Goal: Information Seeking & Learning: Check status

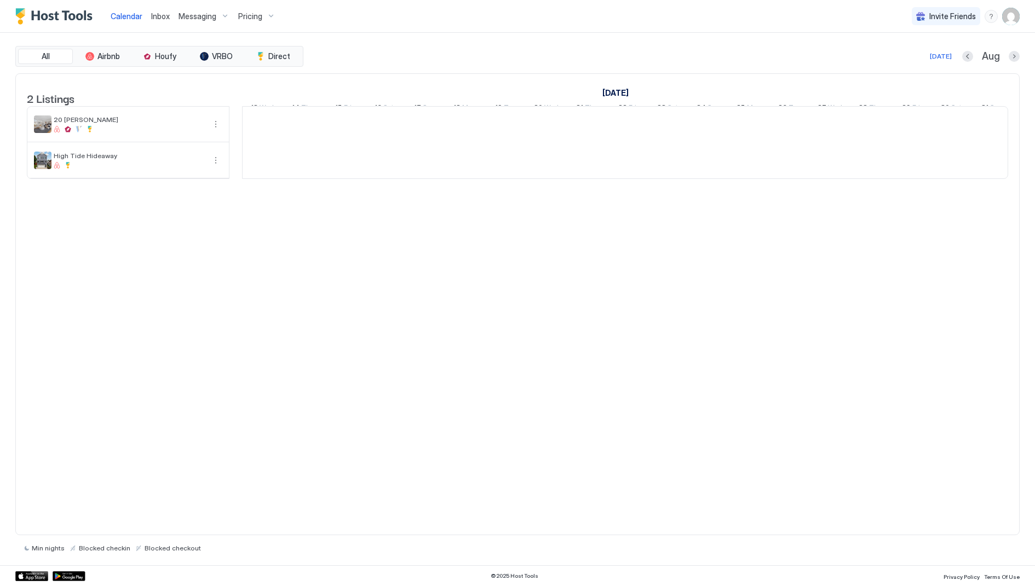
scroll to position [0, 608]
click at [495, 348] on div "2 Listings [DATE] [DATE] [DATE] 13 Wed 14 Thu 15 Fri 16 Sat 17 Sun 18 Mon 19 Tu…" at bounding box center [517, 304] width 1004 height 463
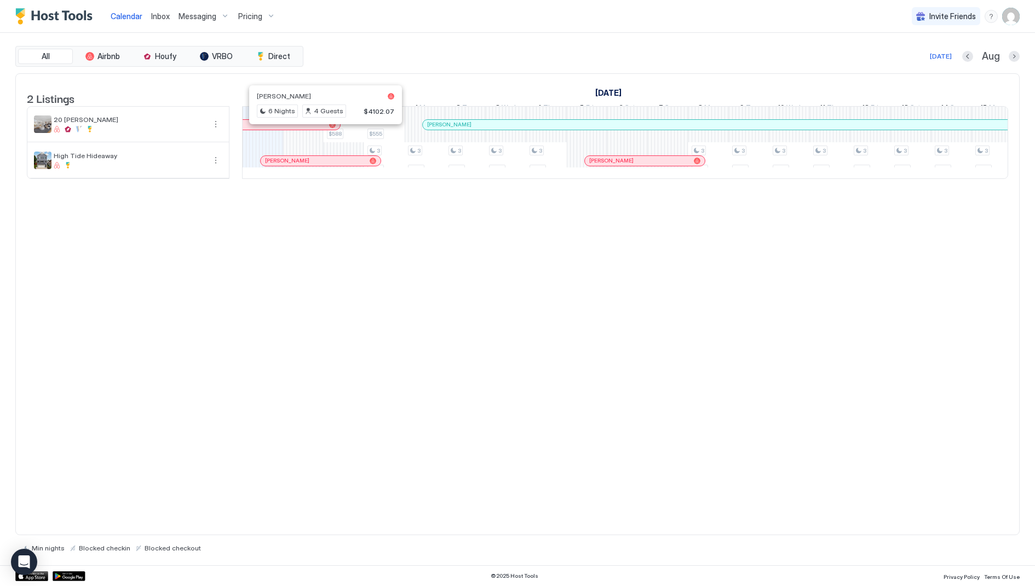
click at [320, 129] on div at bounding box center [321, 124] width 9 height 9
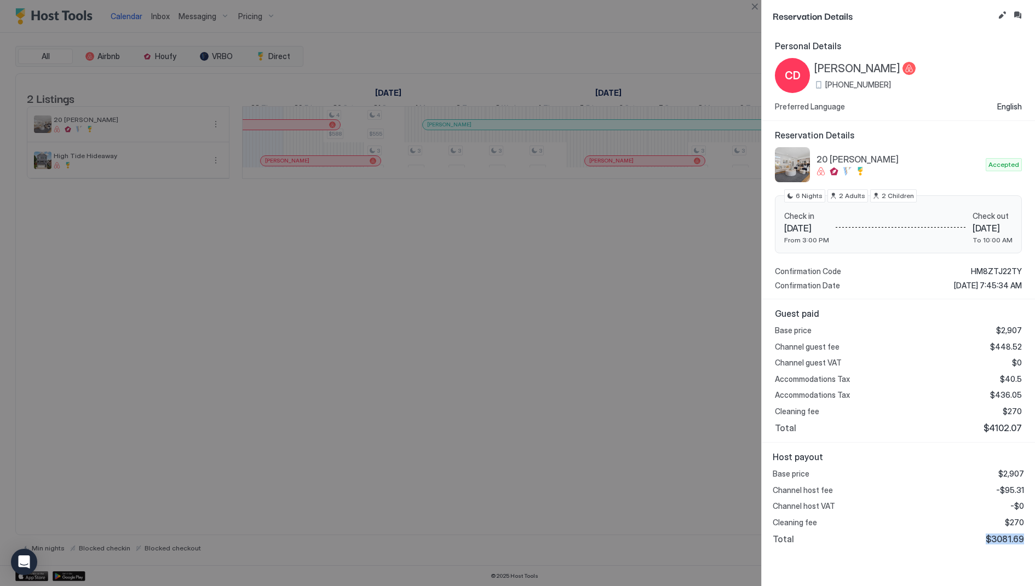
drag, startPoint x: 988, startPoint y: 539, endPoint x: 1034, endPoint y: 538, distance: 46.0
click at [1034, 538] on div "Host payout Base price $2,907 Channel host fee -$95.31 Channel host VAT -$0 Cle…" at bounding box center [897, 498] width 273 height 111
copy span "$3081.69"
click at [411, 327] on div at bounding box center [517, 293] width 1035 height 586
click at [760, 8] on button "Close" at bounding box center [754, 6] width 13 height 13
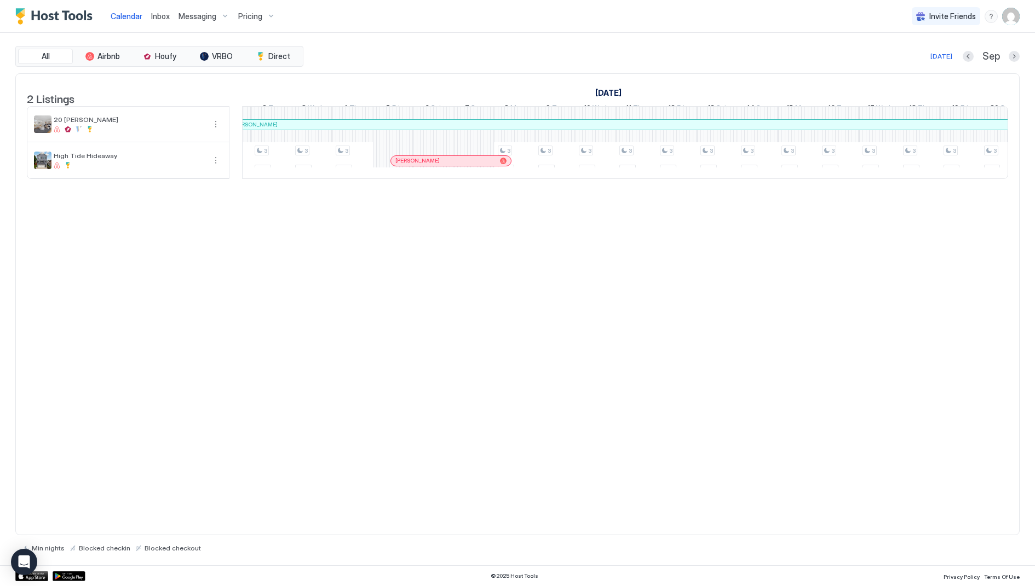
scroll to position [0, 0]
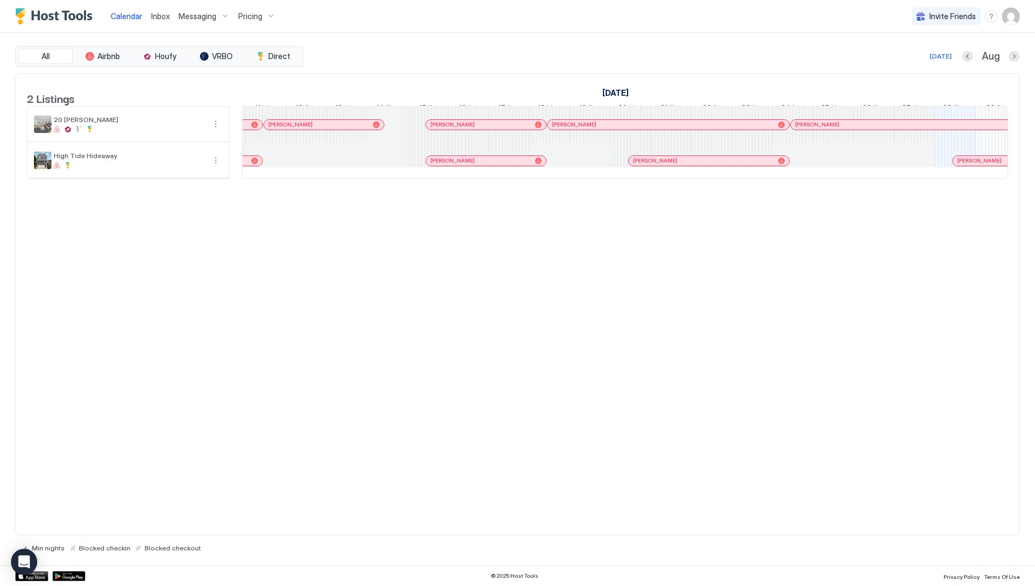
click at [580, 130] on div "[PERSON_NAME]" at bounding box center [667, 125] width 241 height 10
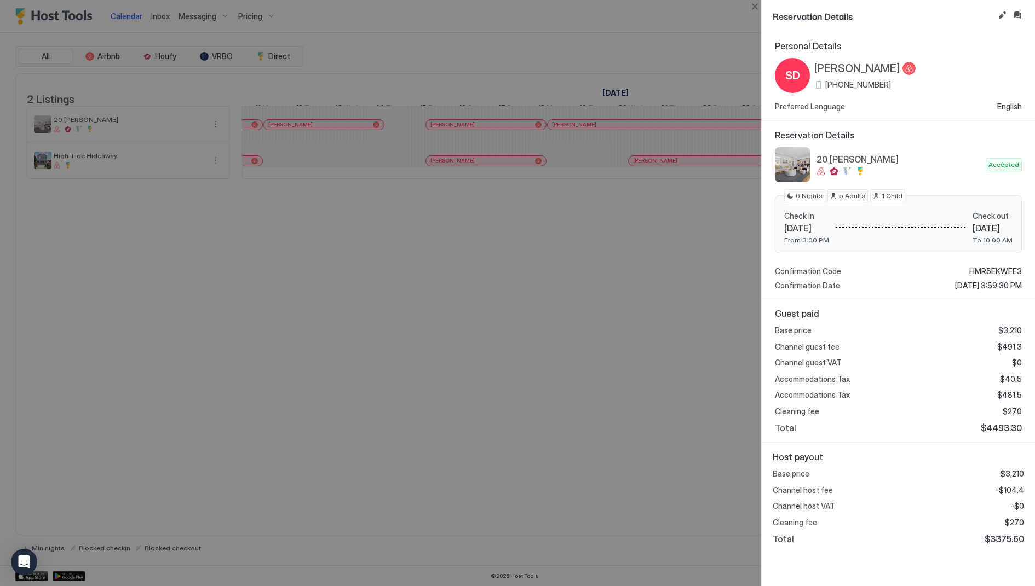
click at [639, 212] on div at bounding box center [517, 293] width 1035 height 586
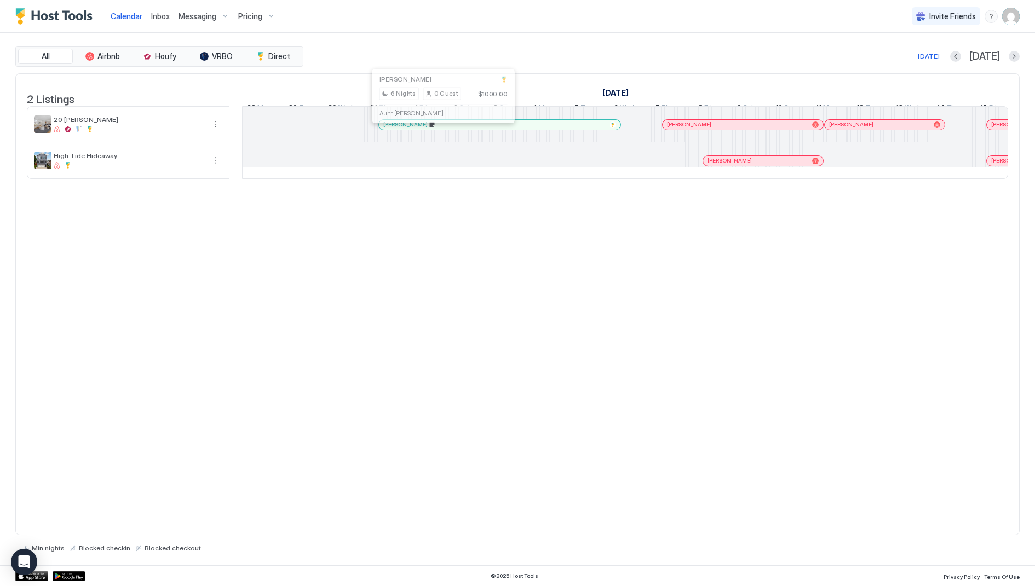
click at [439, 129] on div at bounding box center [440, 124] width 9 height 9
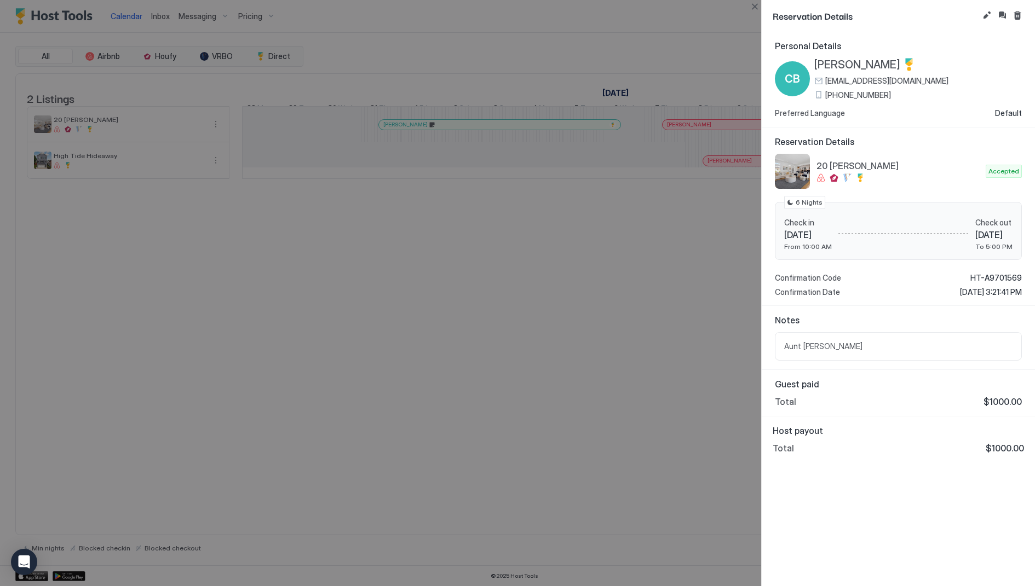
click at [686, 137] on div at bounding box center [517, 293] width 1035 height 586
click at [714, 136] on div at bounding box center [517, 293] width 1035 height 586
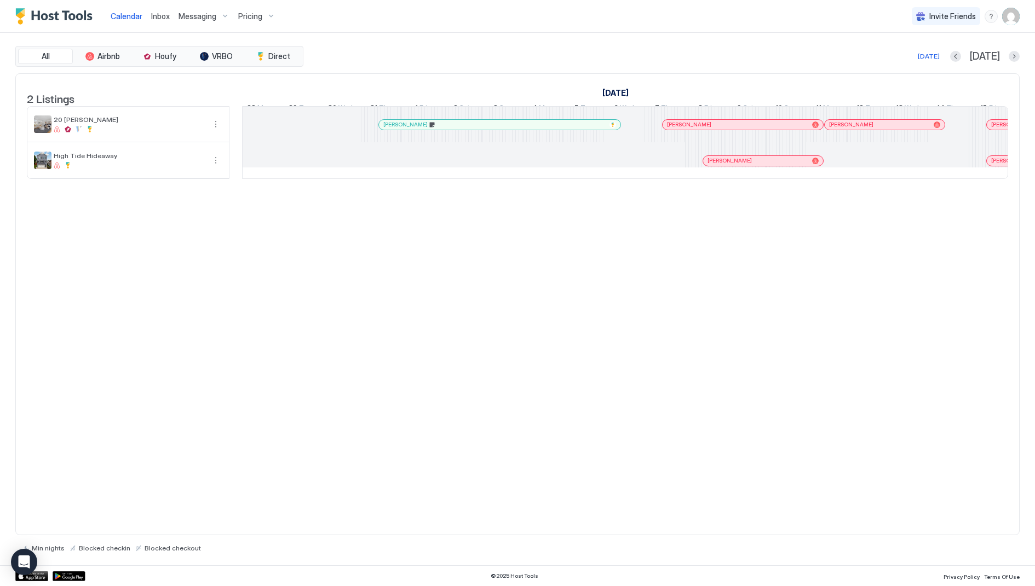
click at [714, 129] on div at bounding box center [715, 124] width 9 height 9
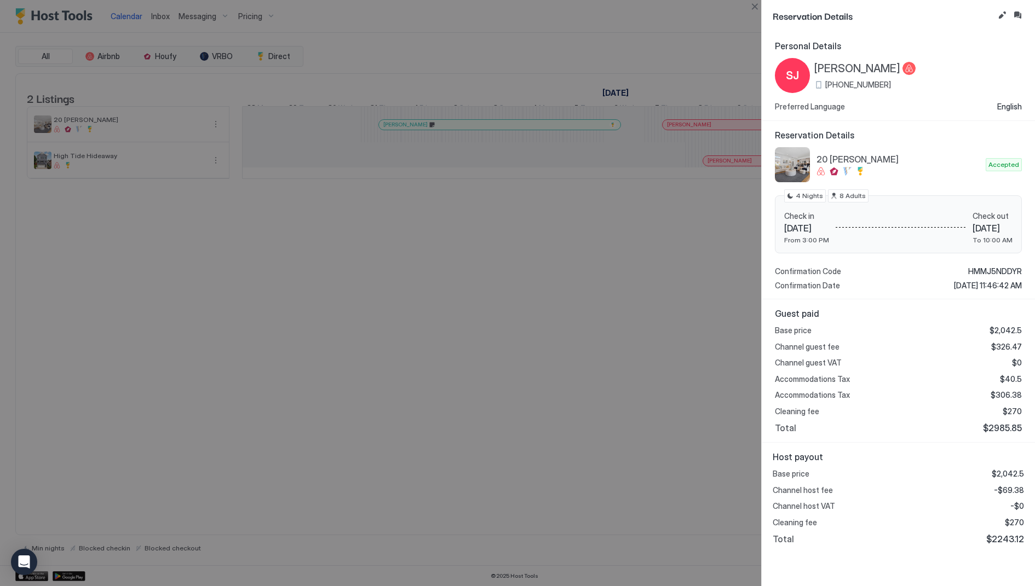
click at [635, 171] on div at bounding box center [517, 293] width 1035 height 586
click at [755, 10] on button "Close" at bounding box center [754, 6] width 13 height 13
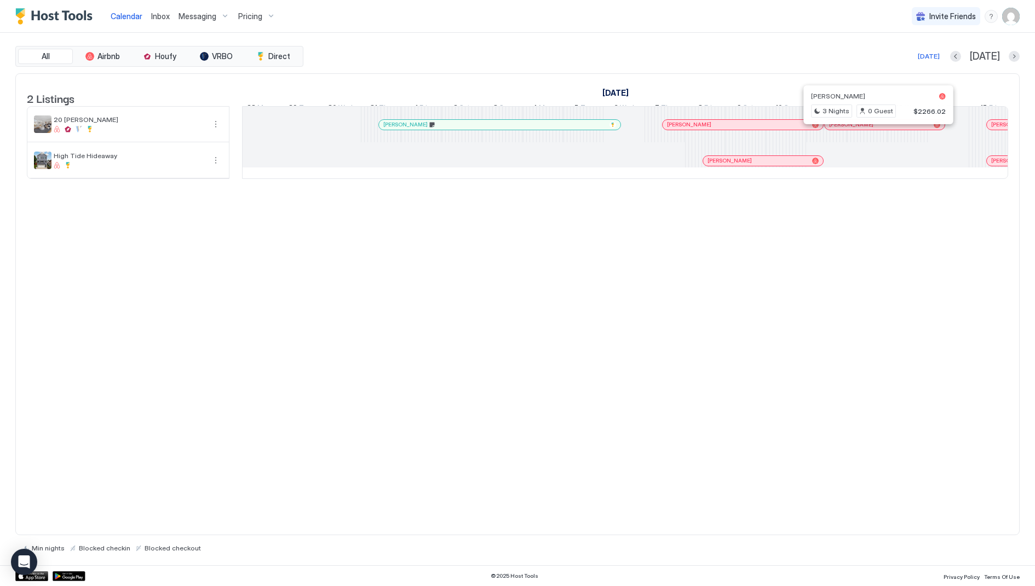
click at [874, 129] on div at bounding box center [874, 124] width 9 height 9
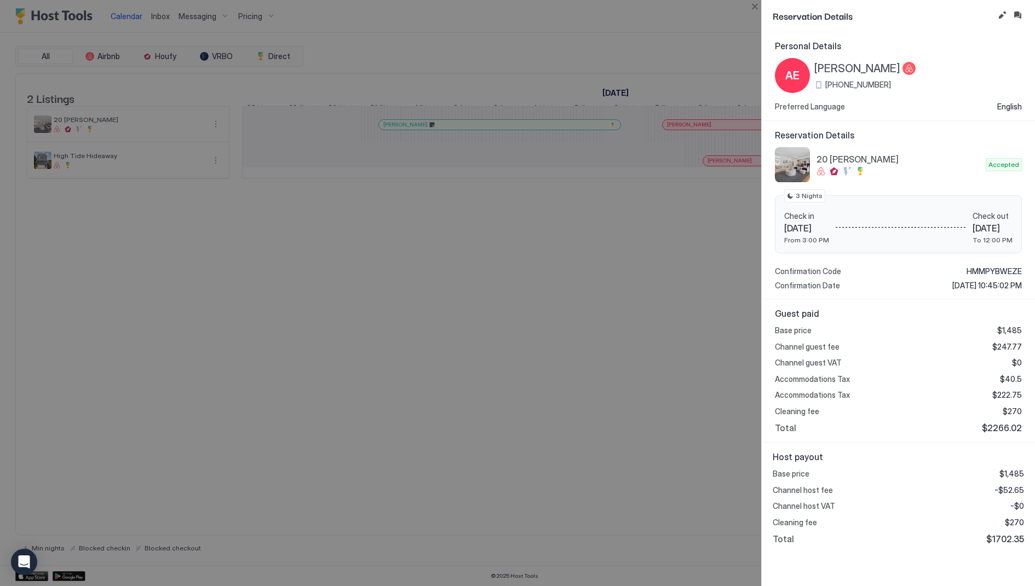
click at [563, 462] on div at bounding box center [517, 293] width 1035 height 586
click at [686, 132] on div at bounding box center [517, 293] width 1035 height 586
click at [756, 5] on button "Close" at bounding box center [754, 6] width 13 height 13
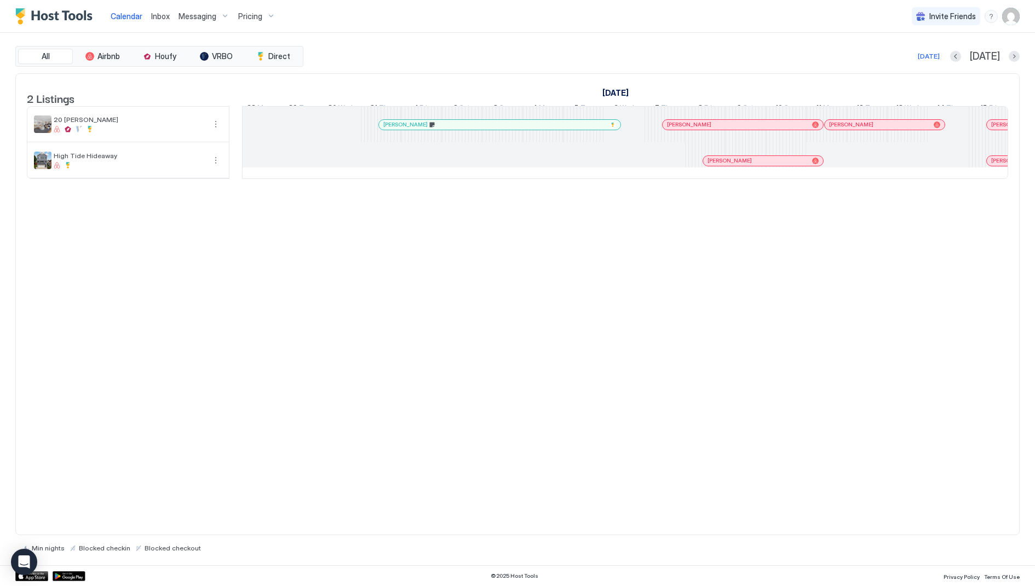
click at [684, 129] on div at bounding box center [685, 124] width 9 height 9
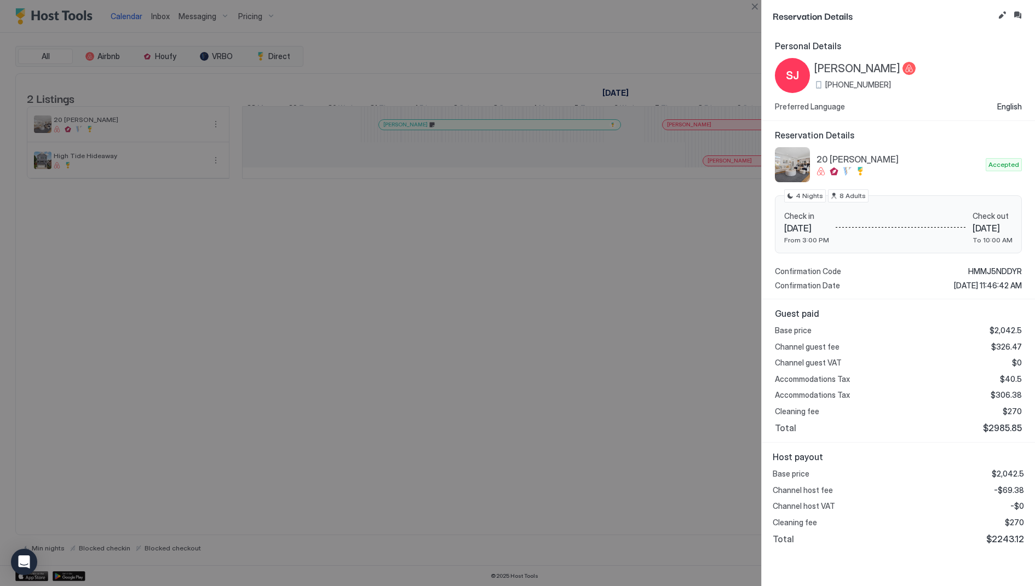
click at [684, 131] on div at bounding box center [517, 293] width 1035 height 586
click at [669, 278] on div at bounding box center [517, 293] width 1035 height 586
click at [751, 13] on button "Close" at bounding box center [754, 6] width 13 height 13
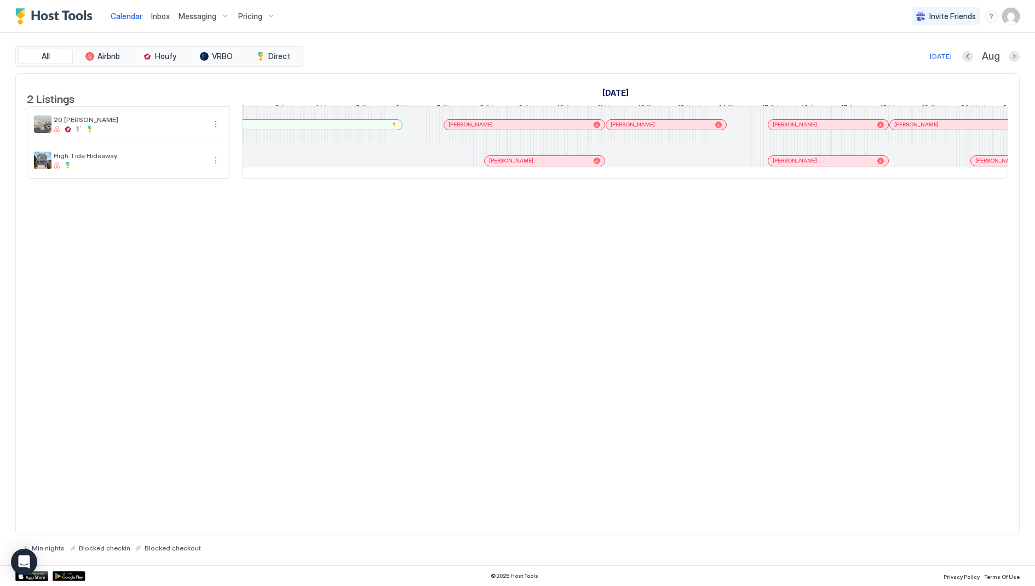
click at [768, 128] on div "[PERSON_NAME]" at bounding box center [828, 124] width 120 height 7
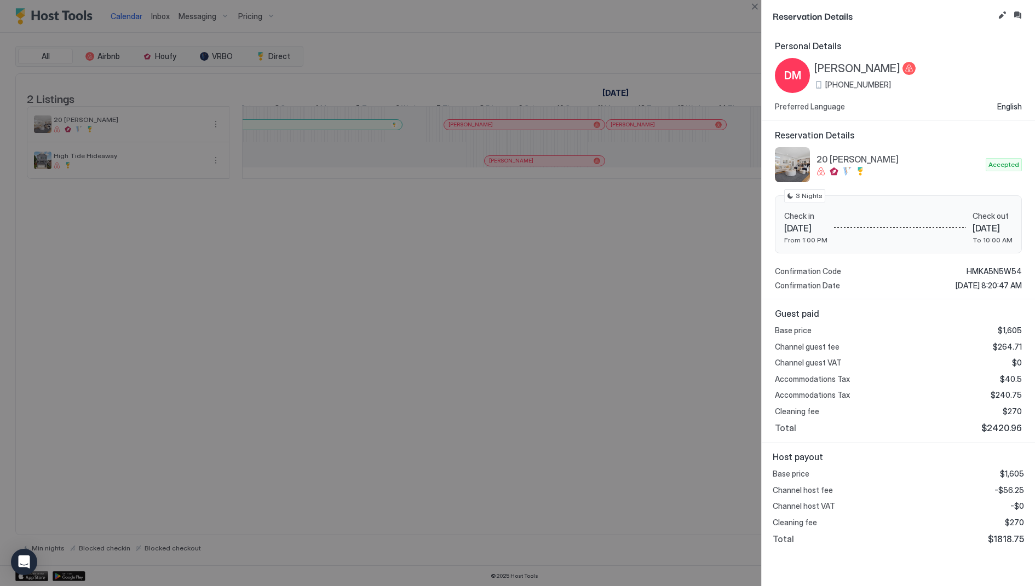
click at [620, 236] on div at bounding box center [517, 293] width 1035 height 586
click at [744, 7] on div at bounding box center [517, 293] width 1035 height 586
click at [752, 7] on button "Close" at bounding box center [754, 6] width 13 height 13
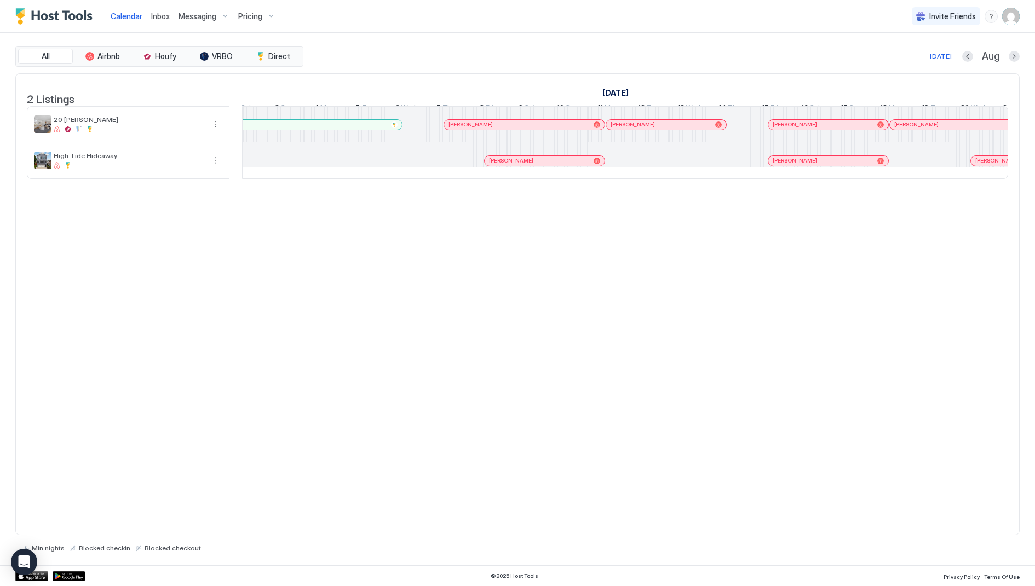
click at [905, 128] on span "[PERSON_NAME]" at bounding box center [916, 124] width 44 height 7
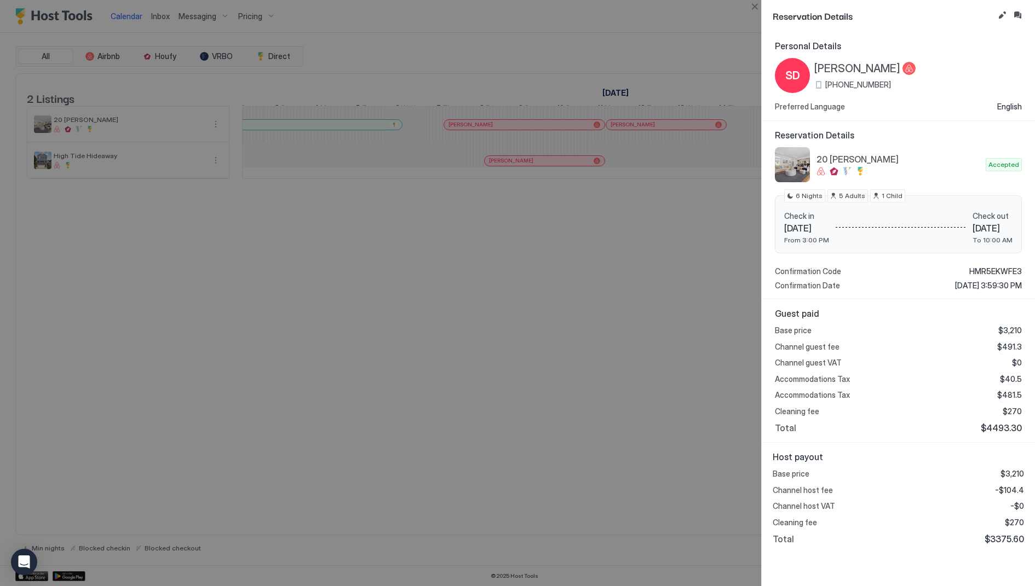
click at [656, 306] on div at bounding box center [517, 293] width 1035 height 586
click at [754, 6] on button "Close" at bounding box center [754, 6] width 13 height 13
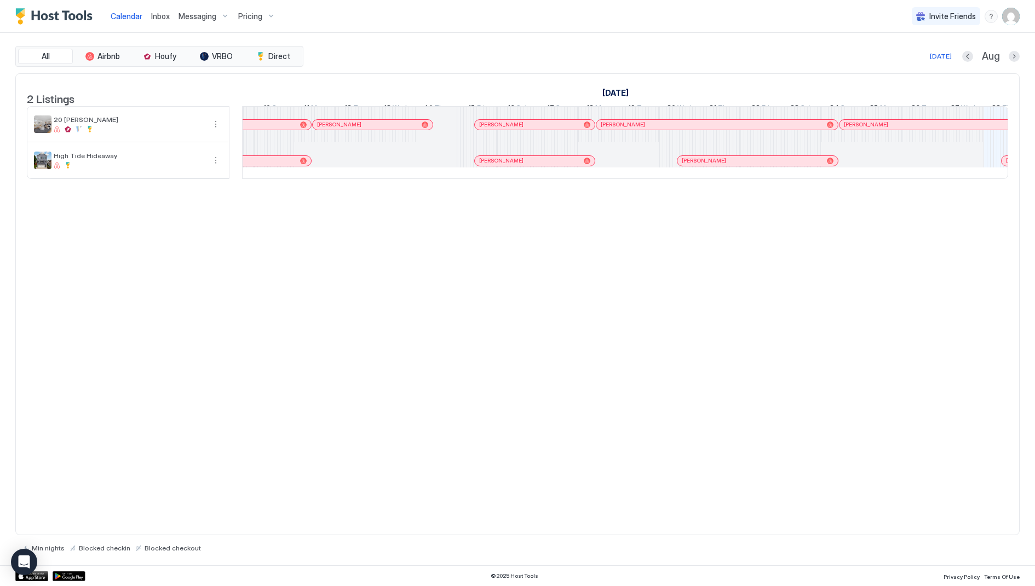
click at [771, 129] on div at bounding box center [772, 124] width 9 height 9
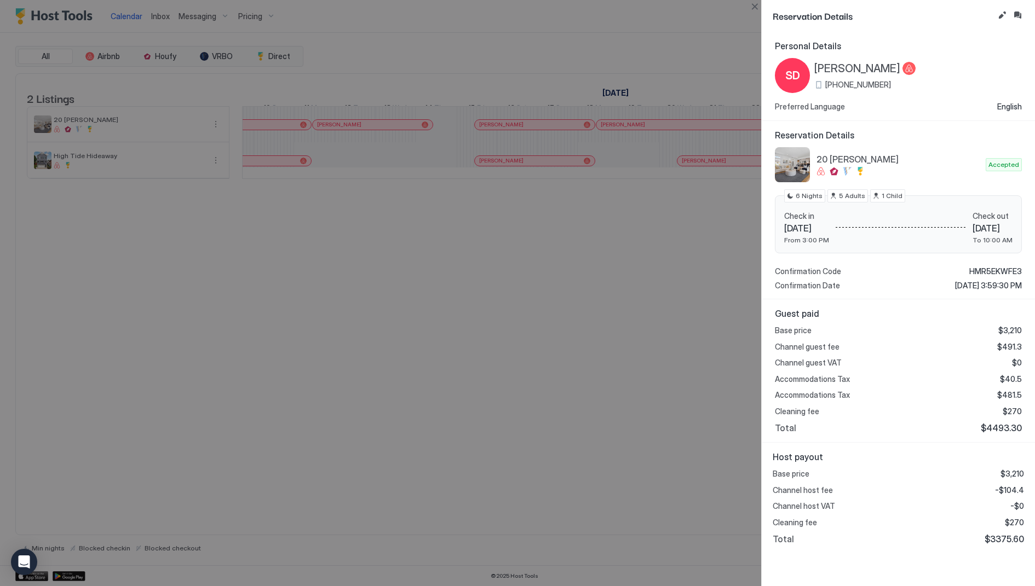
click at [640, 316] on div at bounding box center [517, 293] width 1035 height 586
click at [799, 395] on span "Accommodations Tax" at bounding box center [812, 395] width 75 height 10
click at [756, 8] on button "Close" at bounding box center [754, 6] width 13 height 13
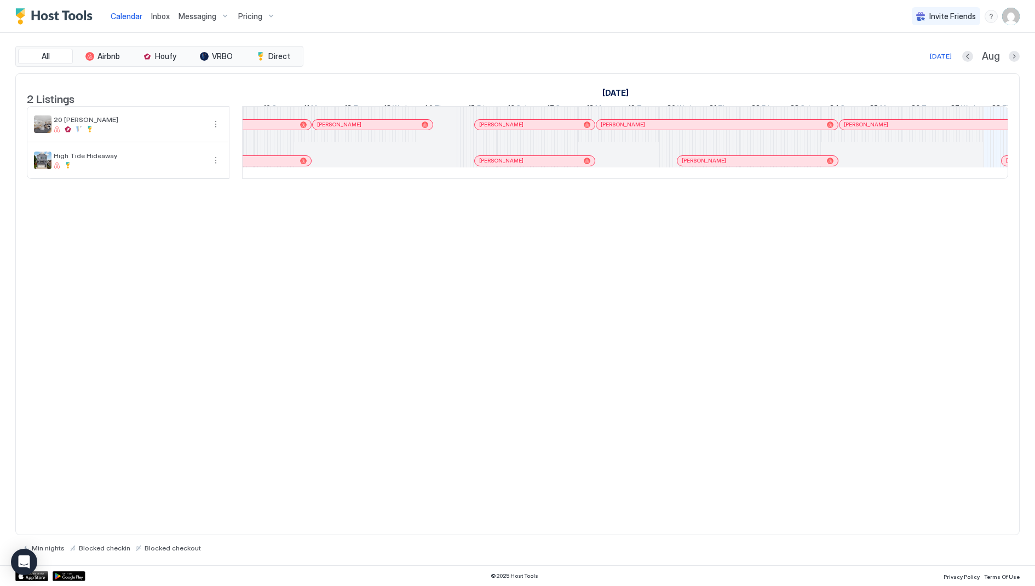
click at [852, 130] on div "[PERSON_NAME]" at bounding box center [959, 125] width 241 height 10
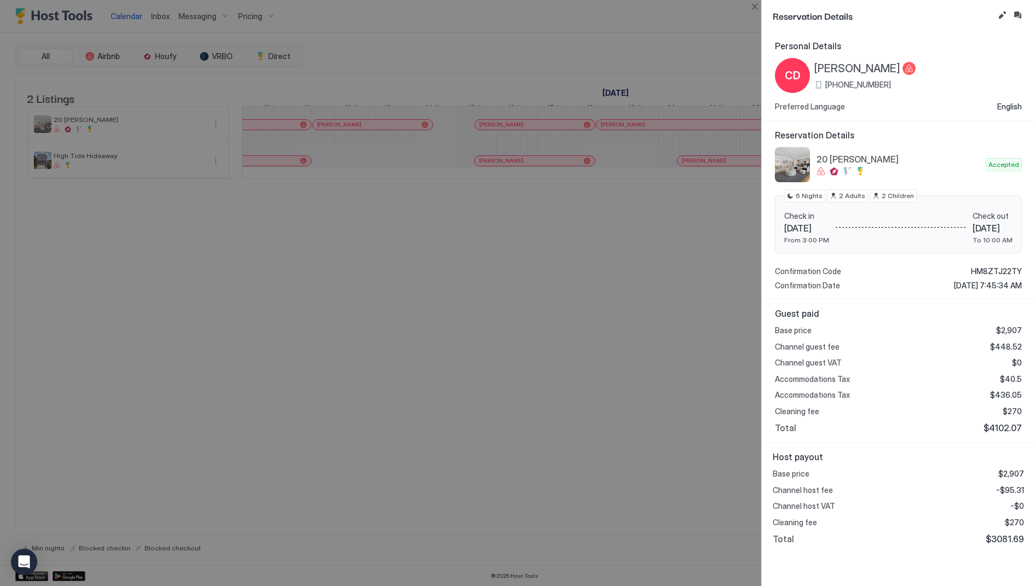
click at [521, 281] on div at bounding box center [517, 293] width 1035 height 586
click at [752, 9] on button "Close" at bounding box center [754, 6] width 13 height 13
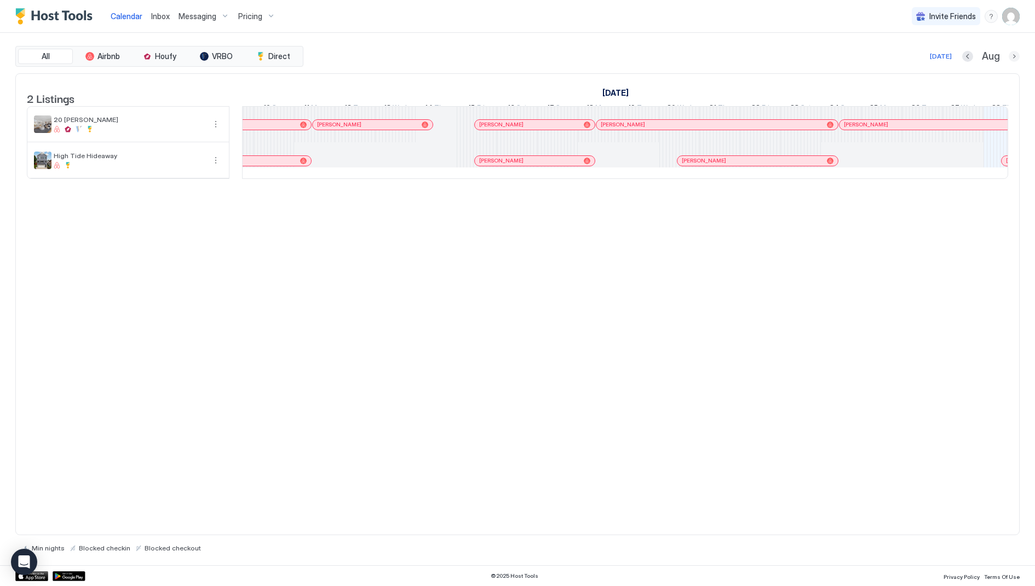
click at [1015, 54] on button "Next month" at bounding box center [1013, 56] width 11 height 11
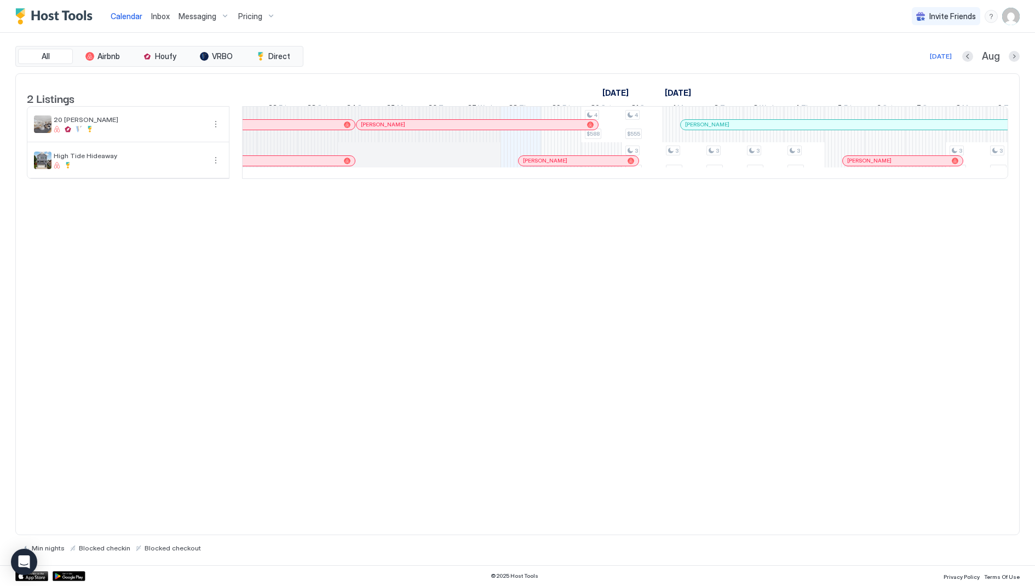
click at [710, 129] on div at bounding box center [711, 124] width 9 height 9
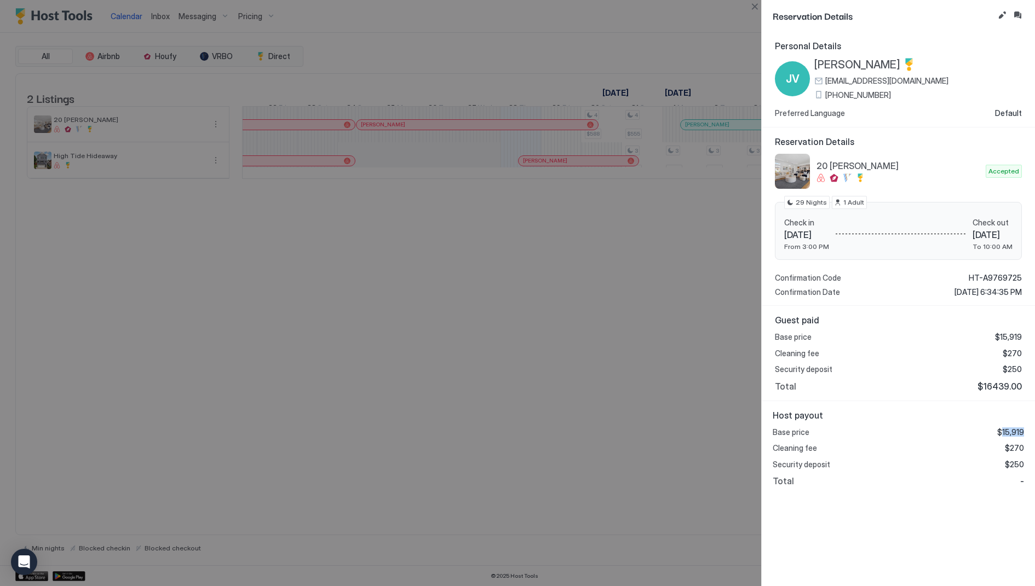
drag, startPoint x: 1025, startPoint y: 429, endPoint x: 1001, endPoint y: 429, distance: 23.5
click at [1001, 429] on div "Host payout Base price $15,919 Cleaning fee $270 Security deposit $250 Total -" at bounding box center [897, 448] width 273 height 95
copy span "15,919"
click at [695, 42] on div at bounding box center [517, 293] width 1035 height 586
click at [757, 7] on button "Close" at bounding box center [754, 6] width 13 height 13
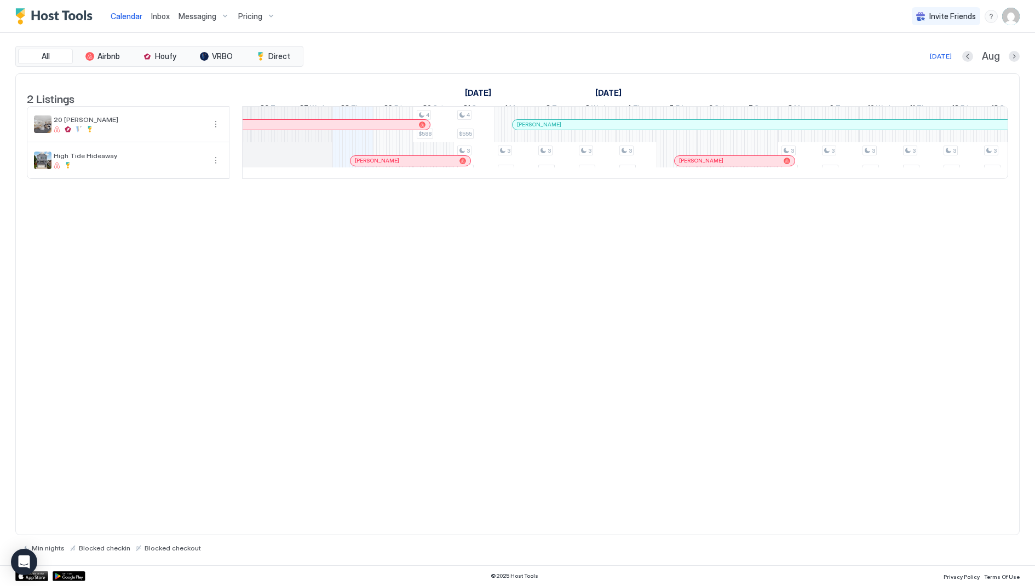
scroll to position [0, 992]
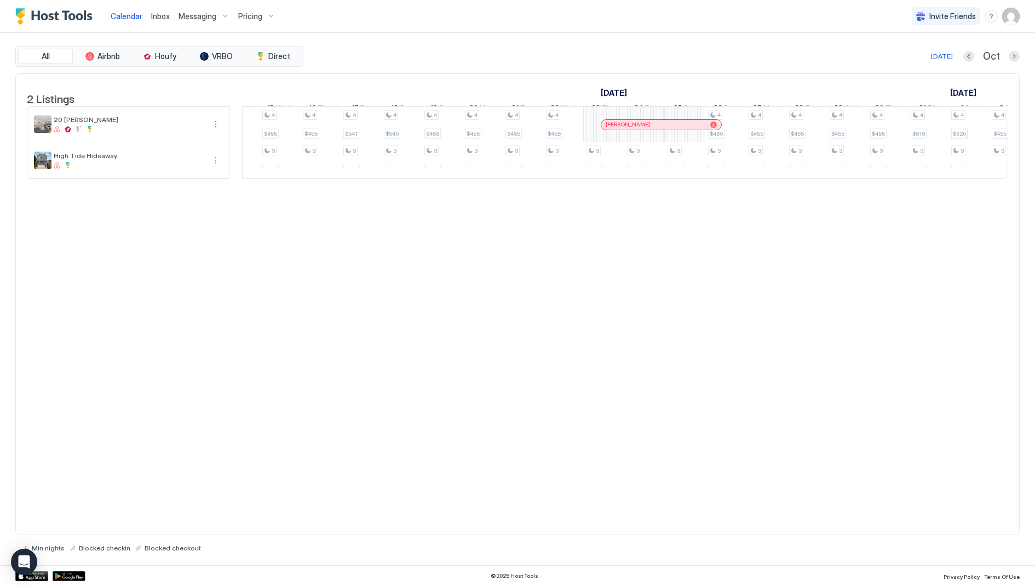
click at [609, 129] on div at bounding box center [609, 124] width 9 height 9
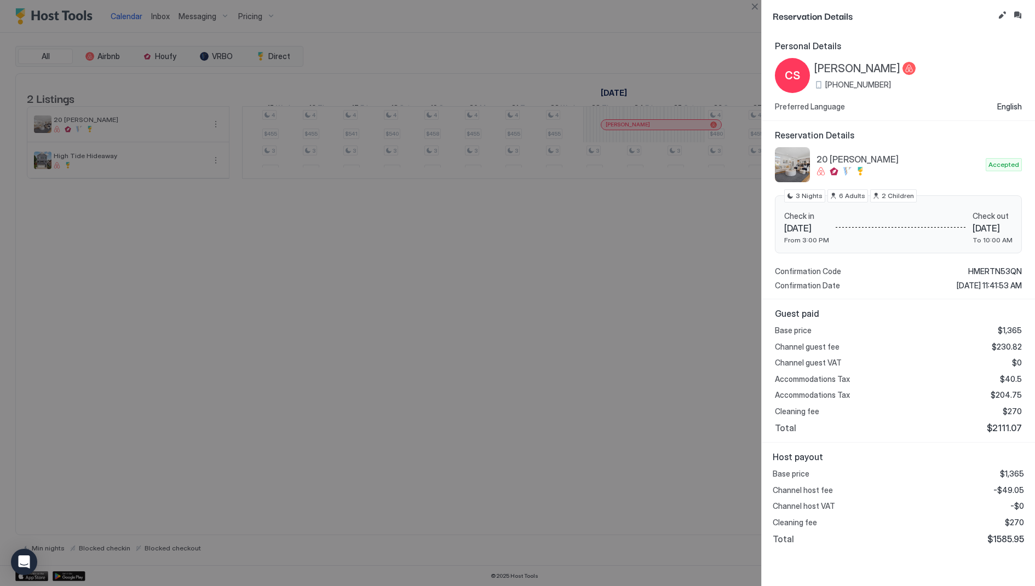
click at [574, 158] on div at bounding box center [517, 293] width 1035 height 586
click at [756, 8] on button "Close" at bounding box center [754, 6] width 13 height 13
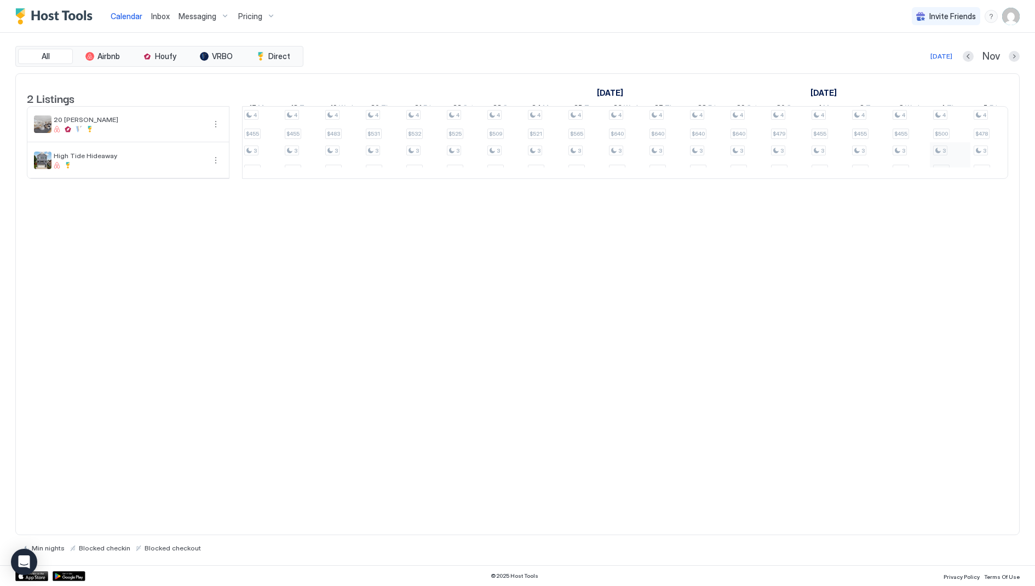
scroll to position [0, 931]
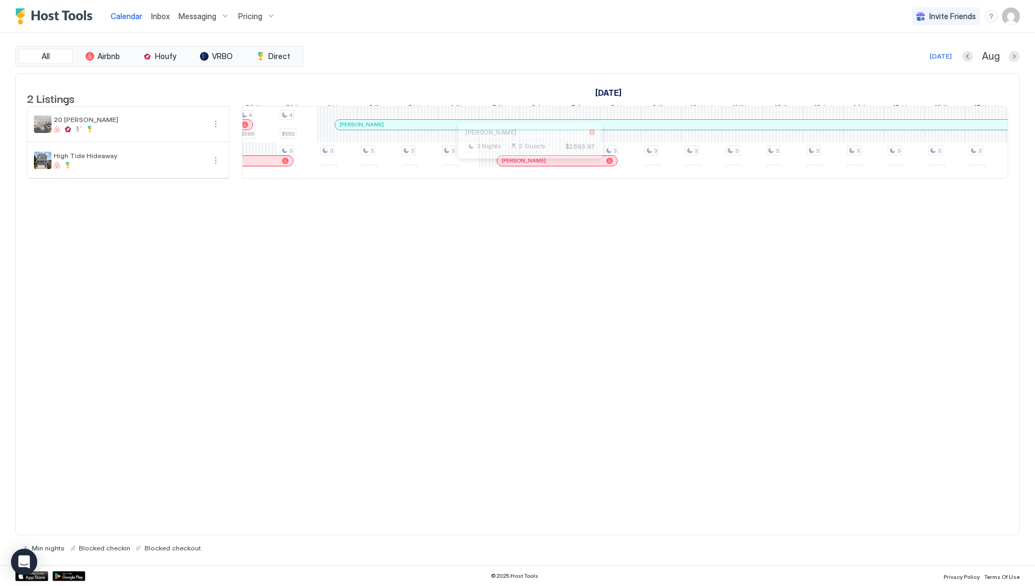
click at [521, 165] on div at bounding box center [523, 161] width 9 height 9
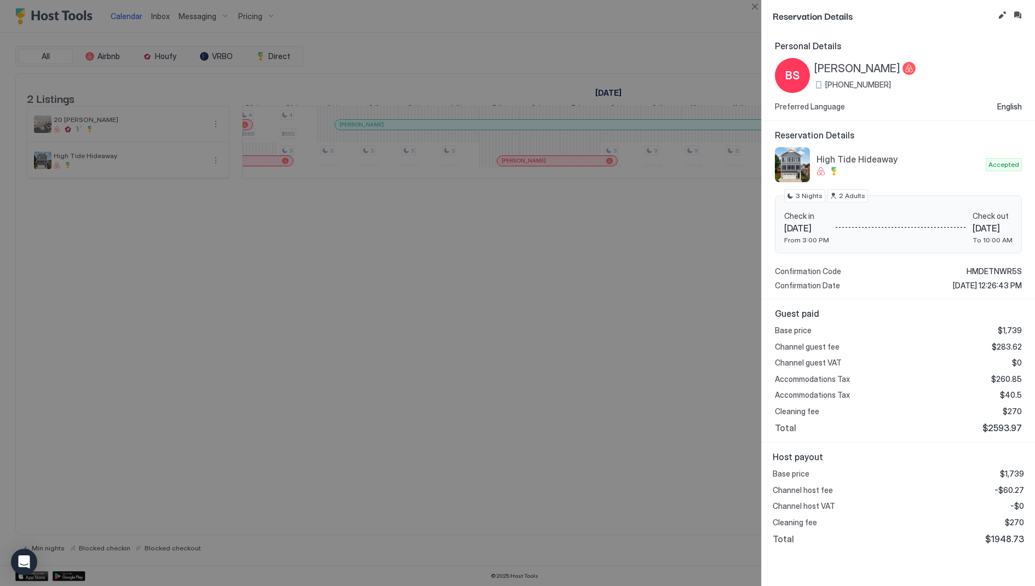
click at [588, 259] on div at bounding box center [517, 293] width 1035 height 586
click at [755, 5] on button "Close" at bounding box center [754, 6] width 13 height 13
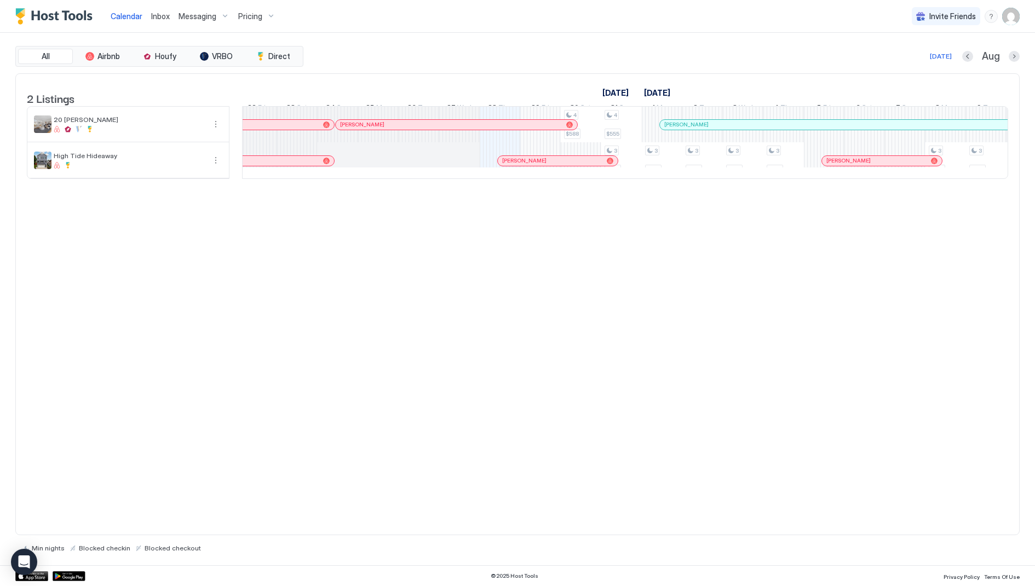
click at [518, 165] on div at bounding box center [519, 161] width 9 height 9
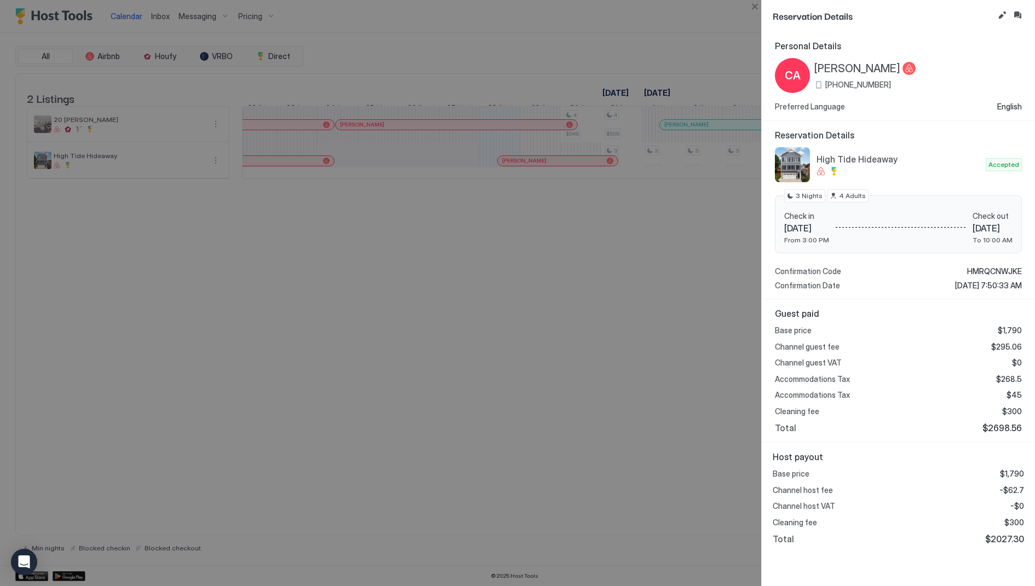
click at [700, 274] on div at bounding box center [517, 293] width 1035 height 586
click at [754, 5] on button "Close" at bounding box center [754, 6] width 13 height 13
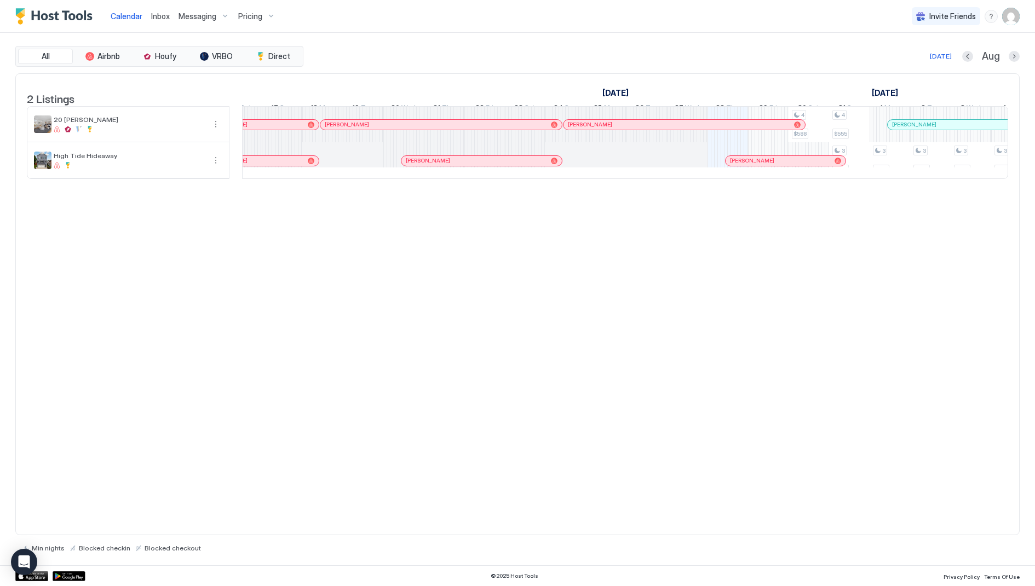
click at [440, 166] on div "[PERSON_NAME]" at bounding box center [481, 161] width 160 height 10
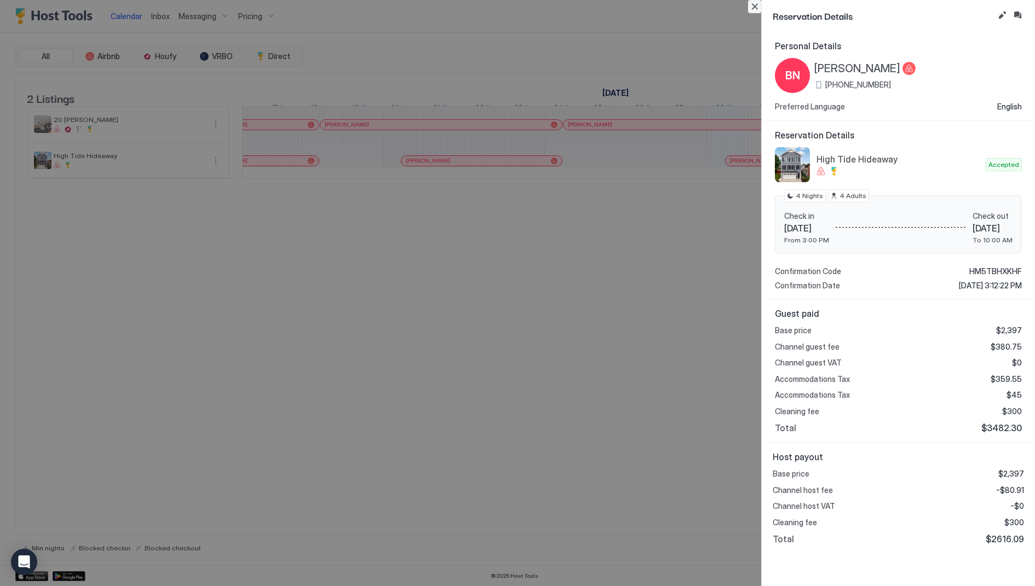
click at [752, 10] on button "Close" at bounding box center [754, 6] width 13 height 13
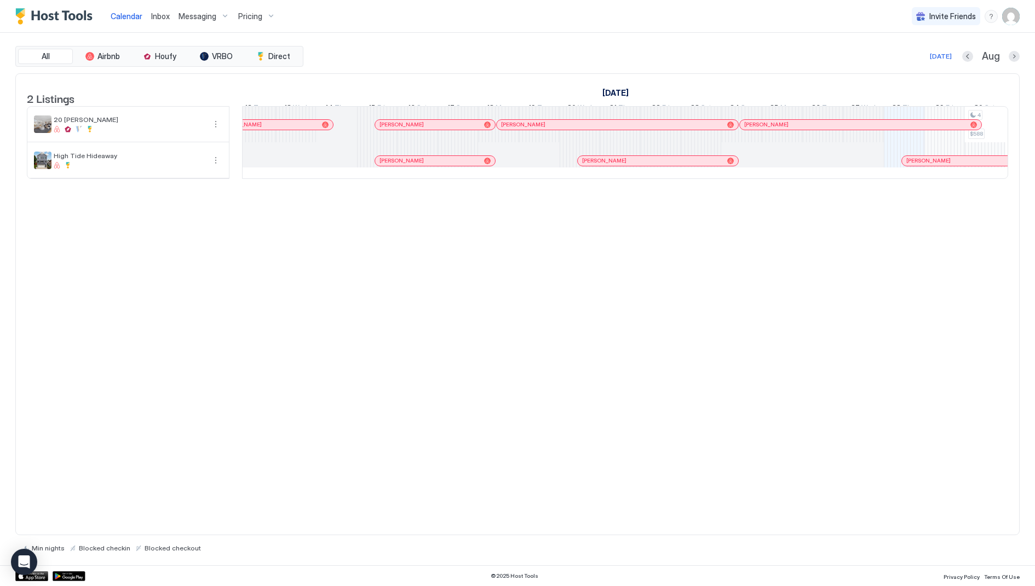
click at [427, 165] on div at bounding box center [428, 161] width 9 height 9
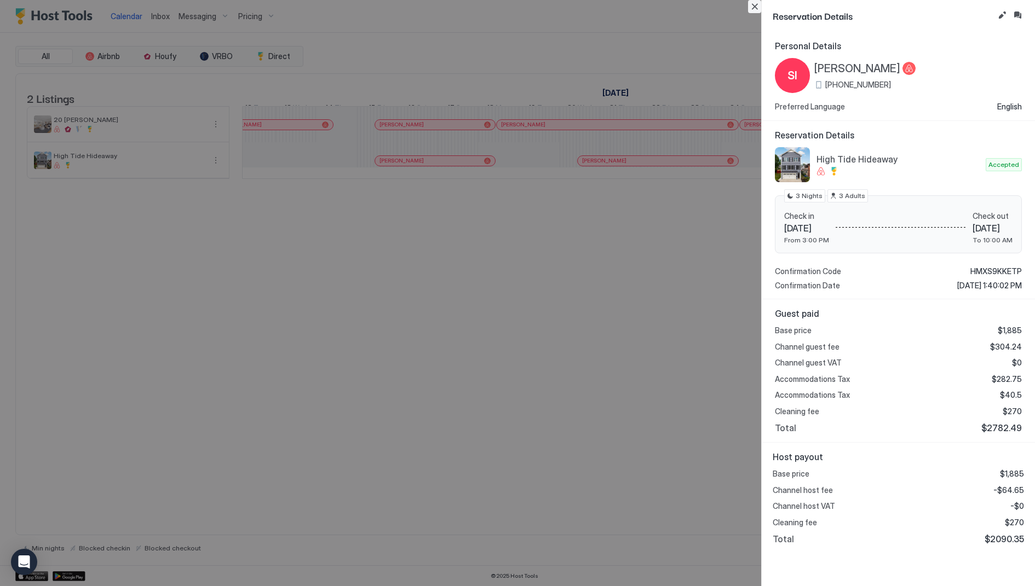
click at [749, 8] on button "Close" at bounding box center [754, 6] width 13 height 13
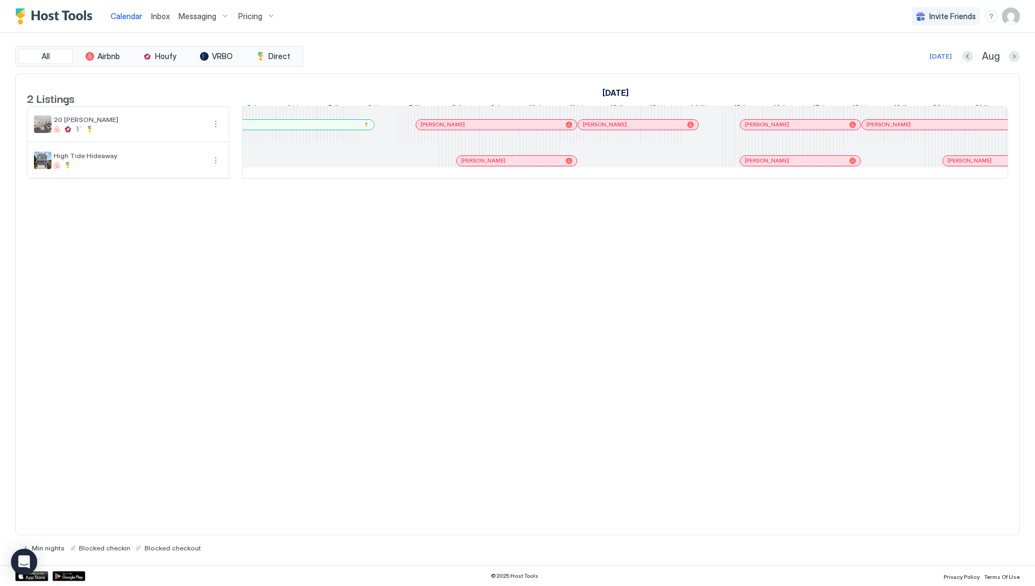
click at [489, 165] on div at bounding box center [490, 161] width 9 height 9
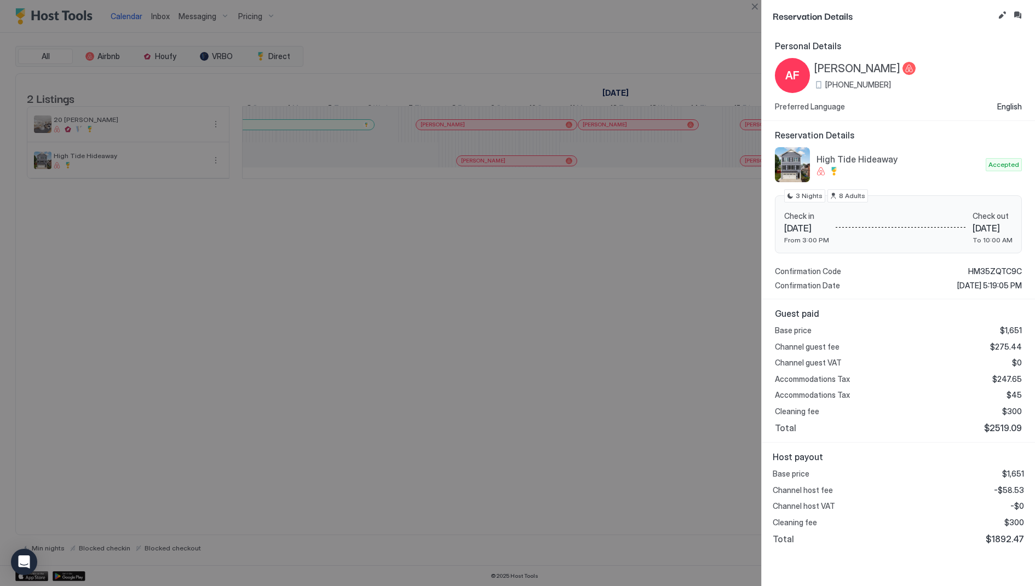
click at [576, 261] on div at bounding box center [517, 293] width 1035 height 586
click at [751, 8] on button "Close" at bounding box center [754, 6] width 13 height 13
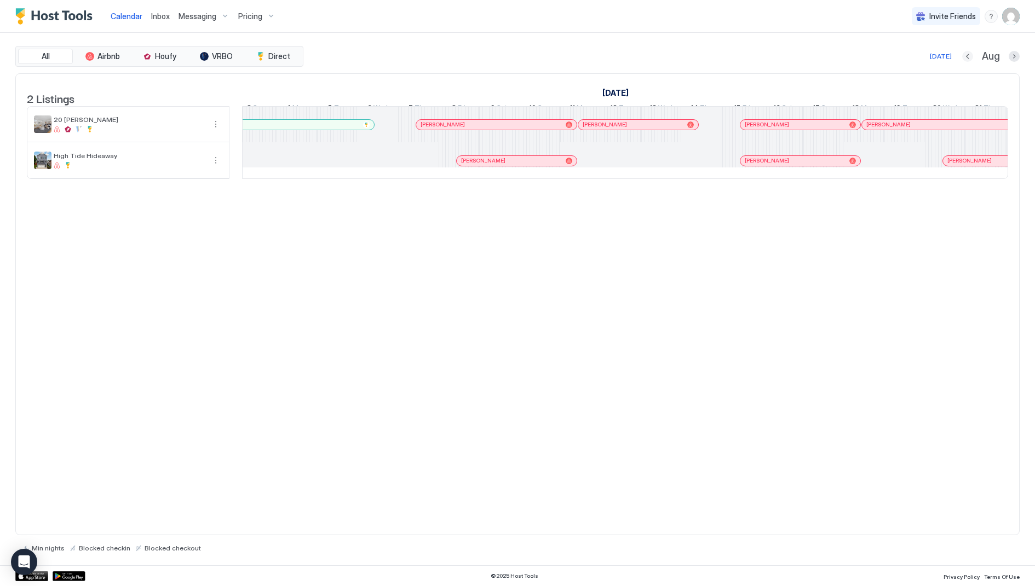
click at [969, 54] on button "Previous month" at bounding box center [967, 56] width 11 height 11
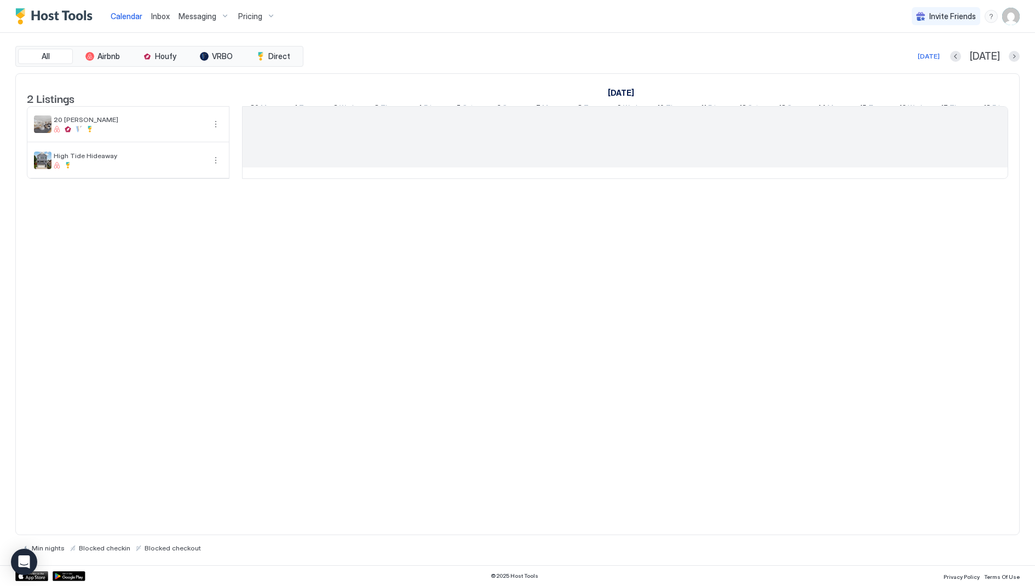
click at [1019, 59] on div at bounding box center [1013, 56] width 11 height 11
click at [1016, 59] on button "Next month" at bounding box center [1013, 56] width 11 height 11
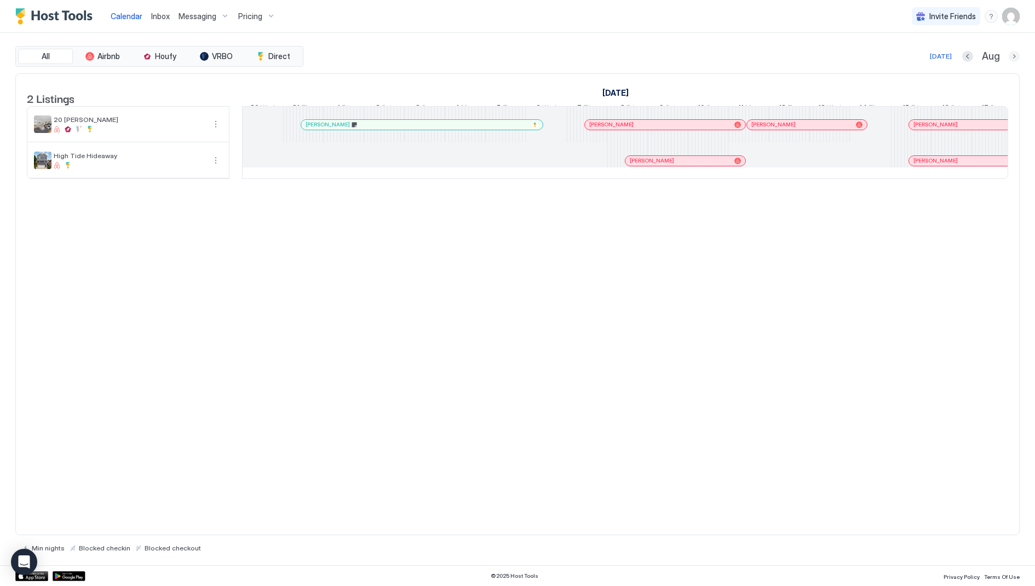
click at [1015, 59] on button "Next month" at bounding box center [1013, 56] width 11 height 11
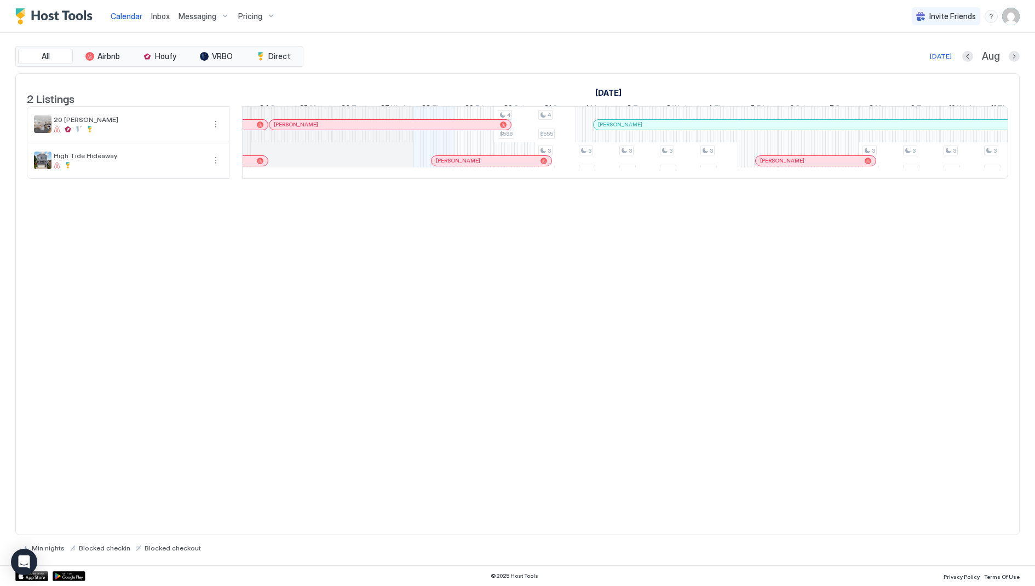
scroll to position [0, 290]
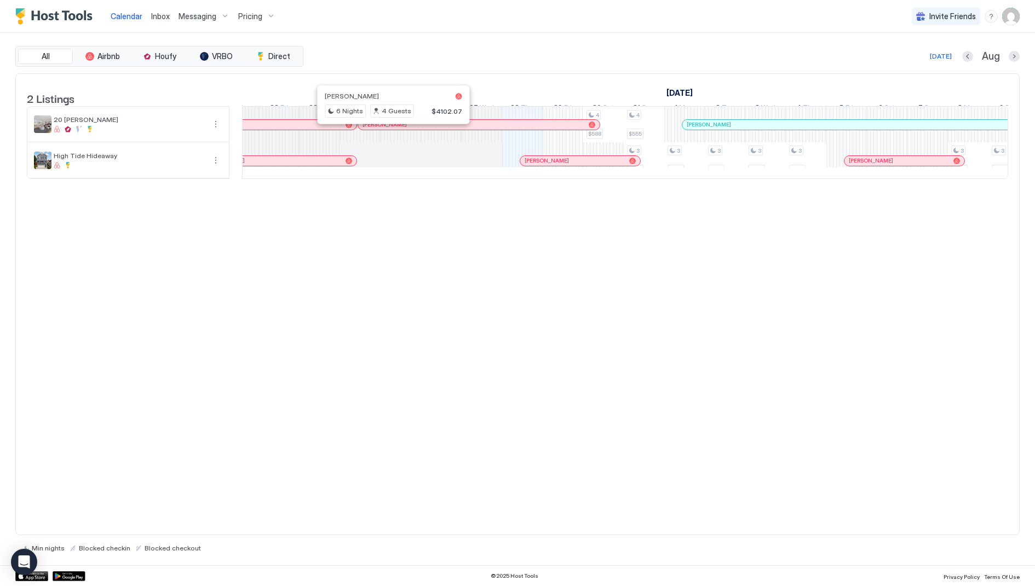
click at [388, 129] on div at bounding box center [388, 124] width 9 height 9
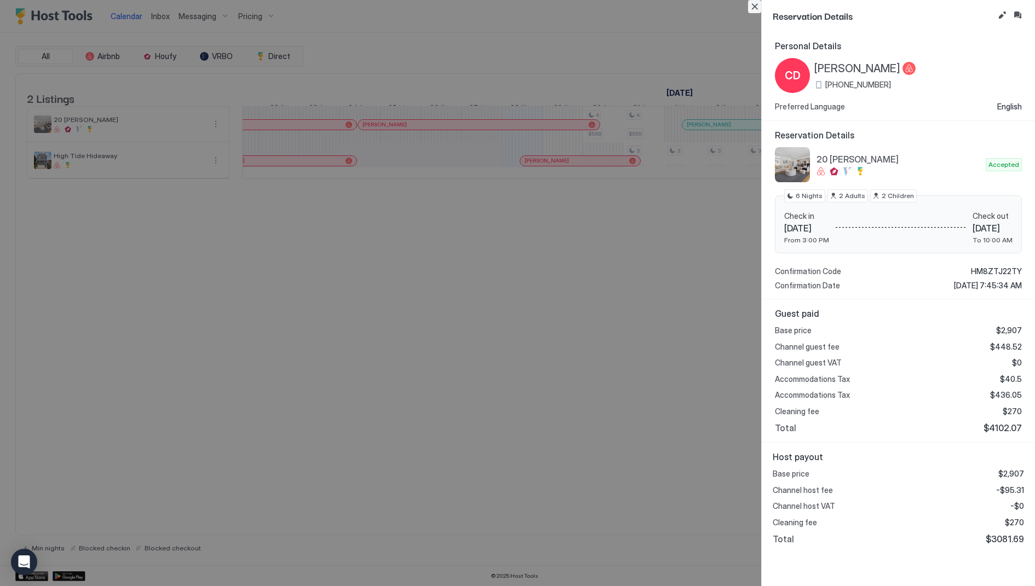
click at [755, 7] on button "Close" at bounding box center [754, 6] width 13 height 13
